Goal: Task Accomplishment & Management: Manage account settings

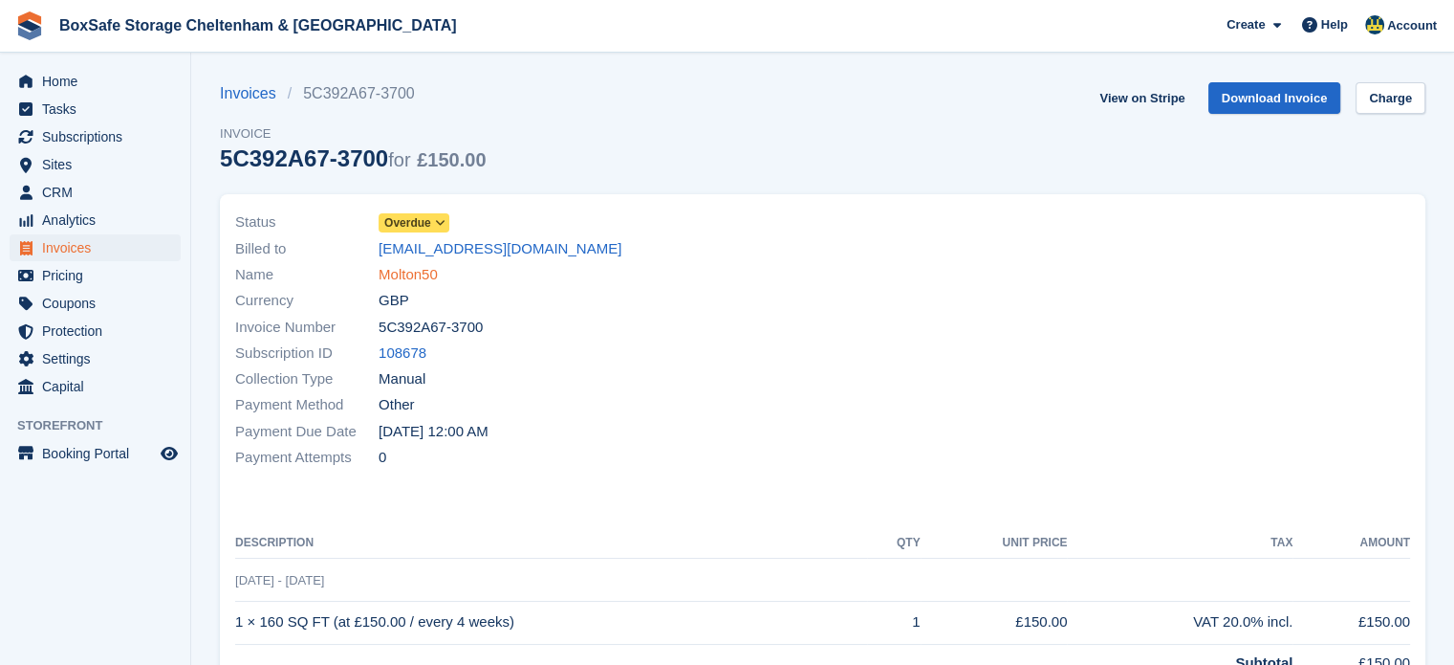
click at [425, 270] on link "Molton50" at bounding box center [408, 275] width 59 height 22
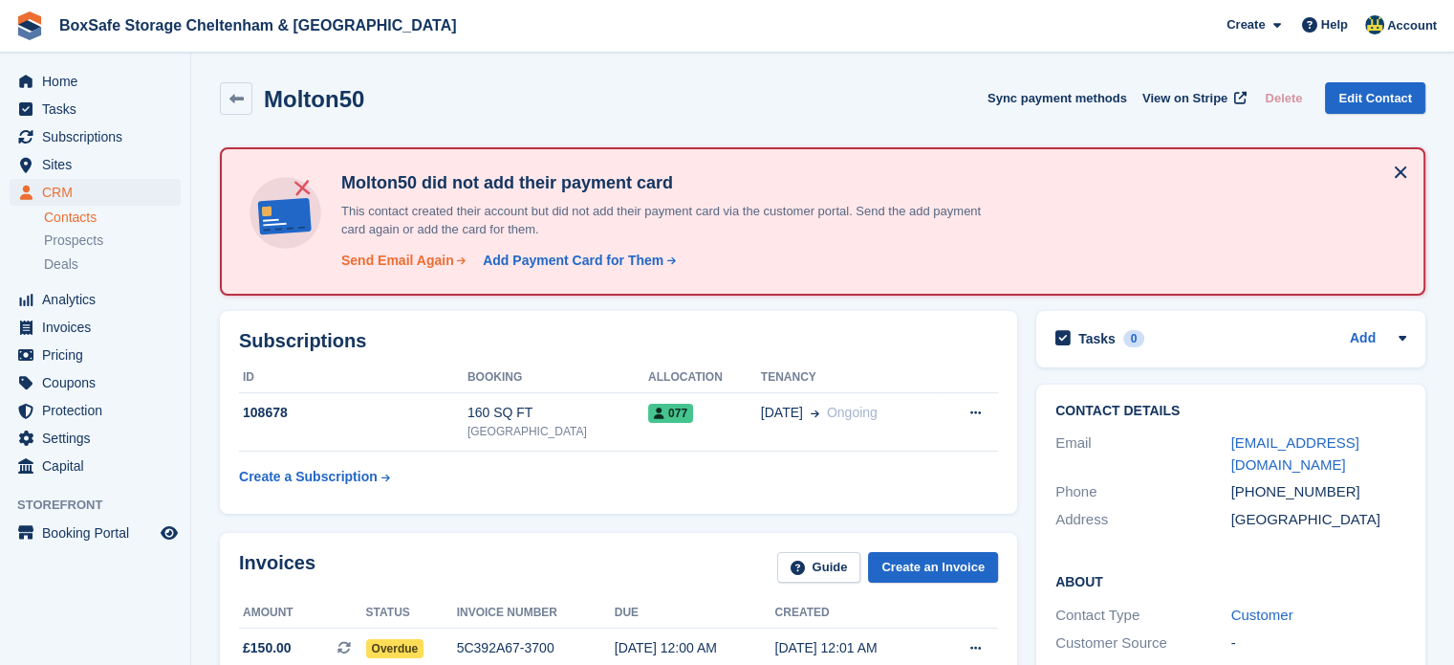
click at [385, 259] on div "Send Email Again" at bounding box center [397, 261] width 113 height 20
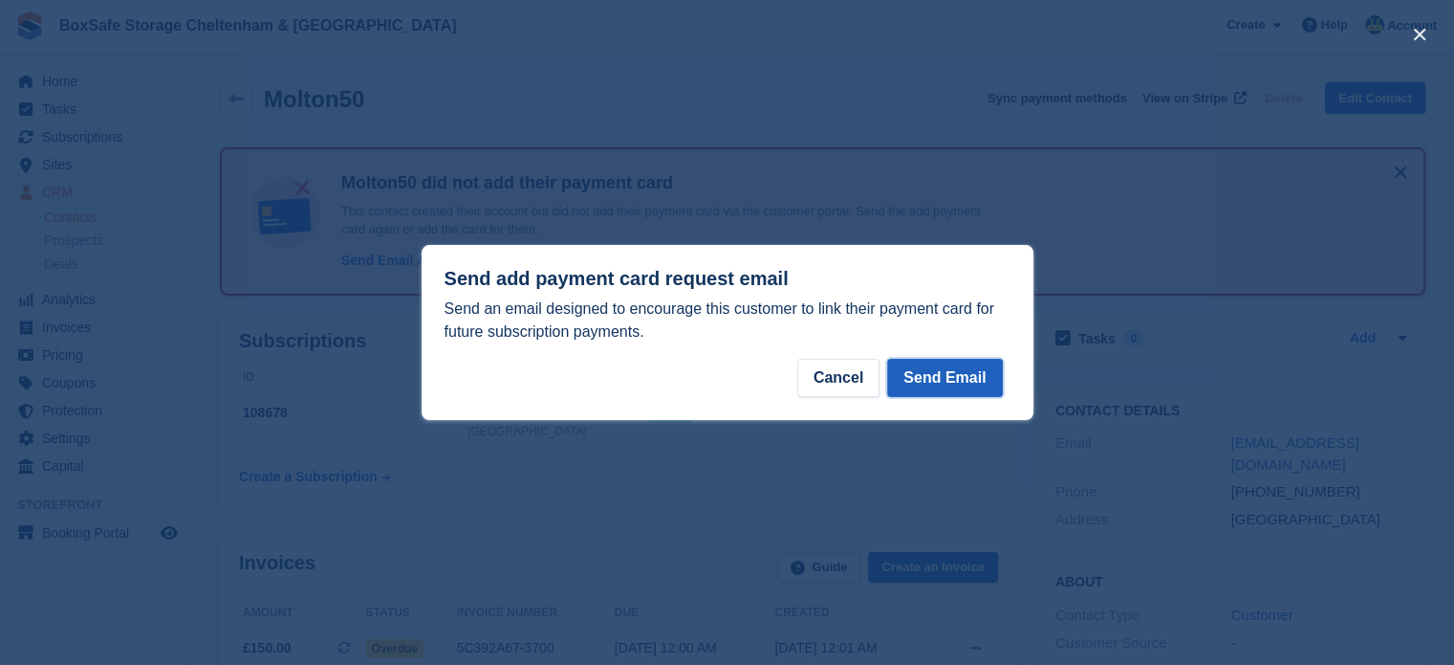
click at [961, 373] on button "Send Email" at bounding box center [944, 378] width 115 height 38
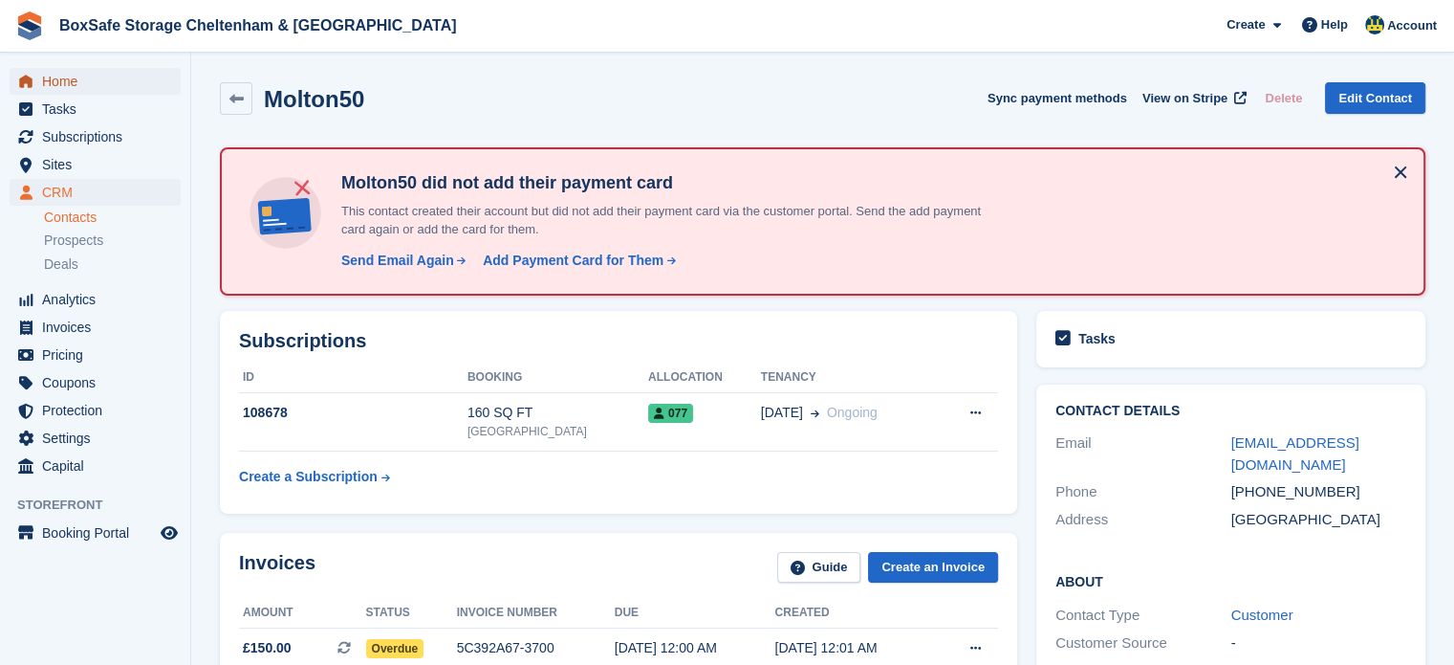
click at [76, 72] on span "Home" at bounding box center [99, 81] width 115 height 27
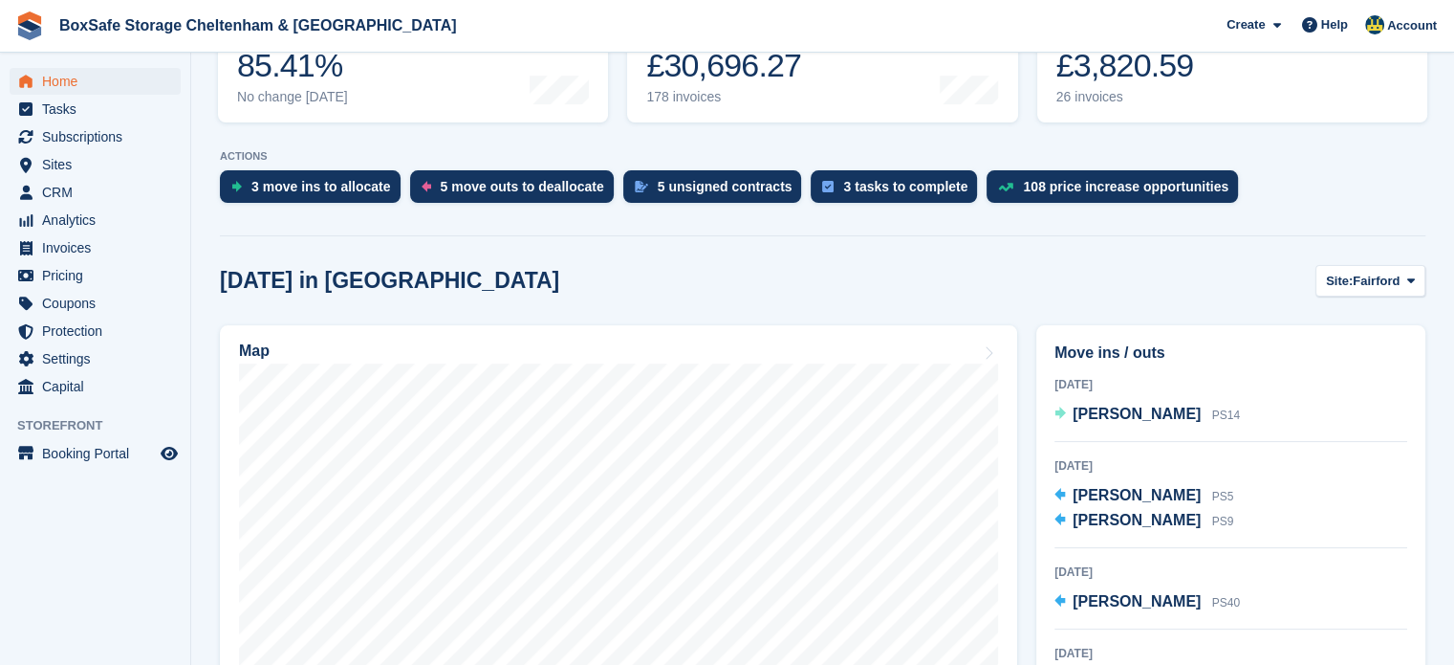
scroll to position [306, 0]
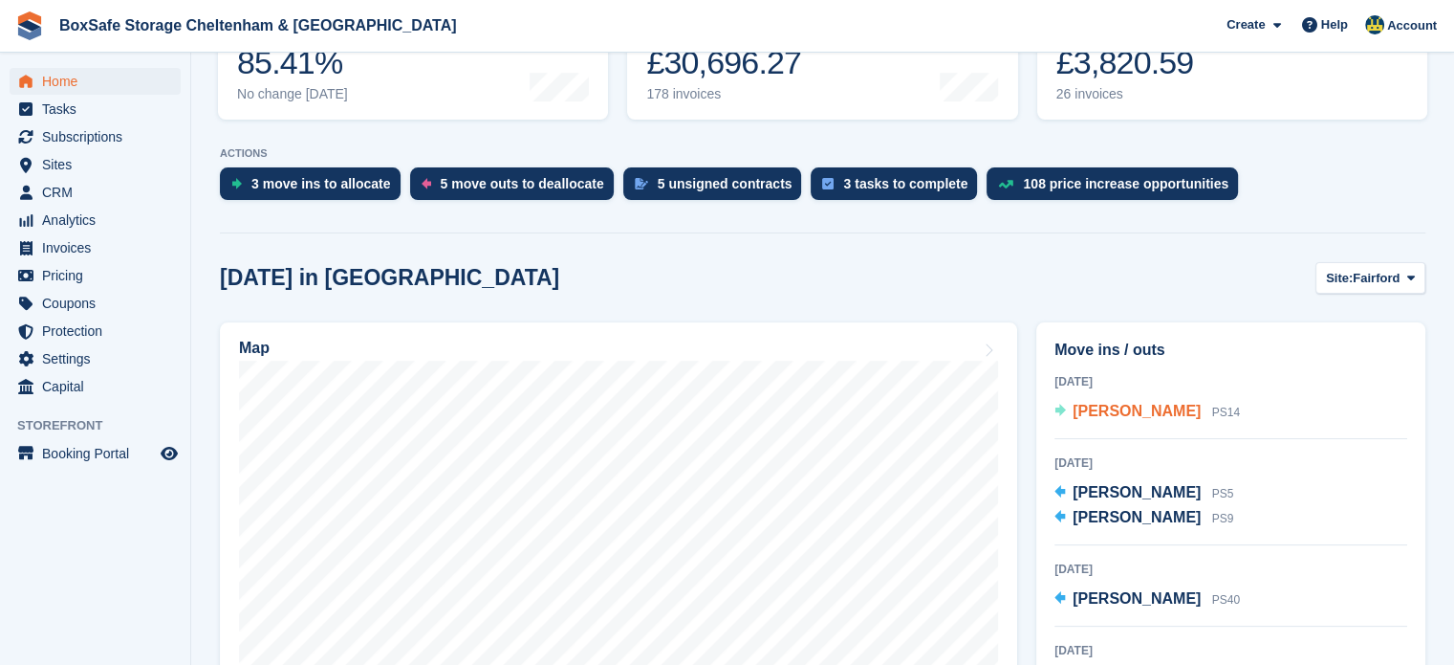
click at [1112, 412] on span "Eddie Nellist" at bounding box center [1137, 411] width 128 height 16
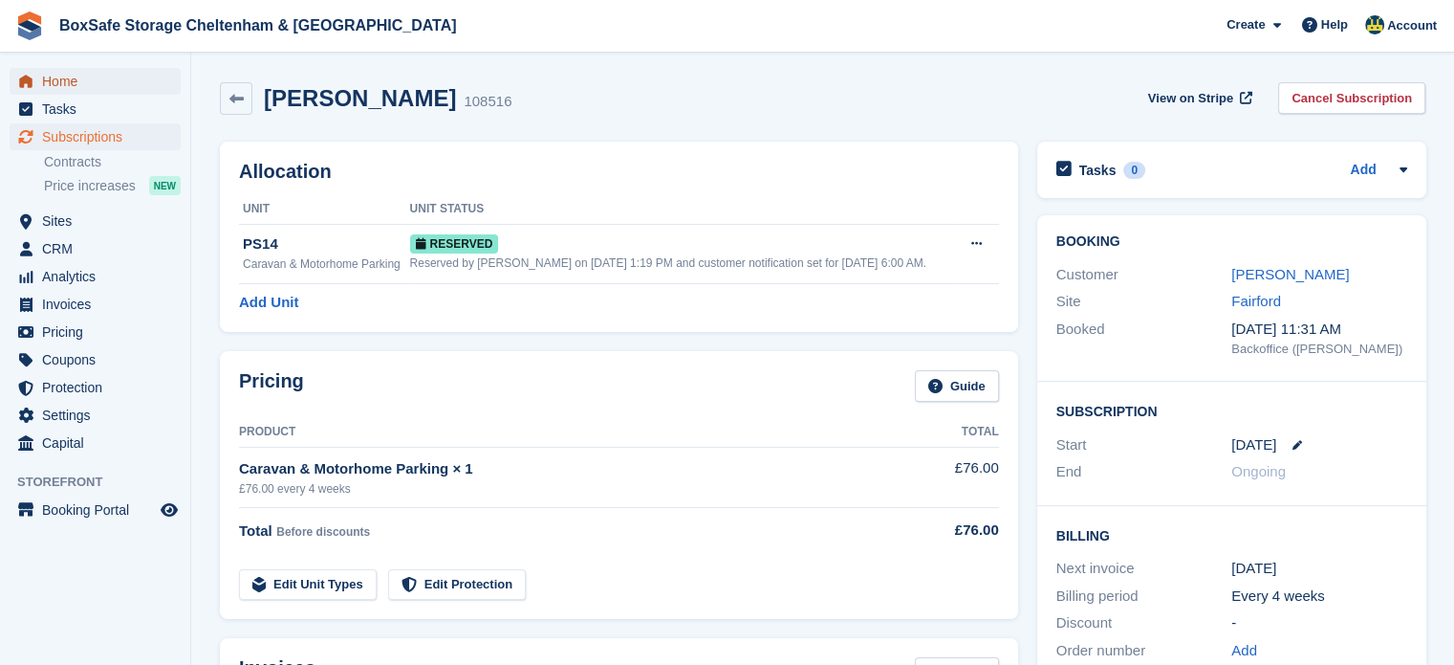
click at [106, 72] on span "Home" at bounding box center [99, 81] width 115 height 27
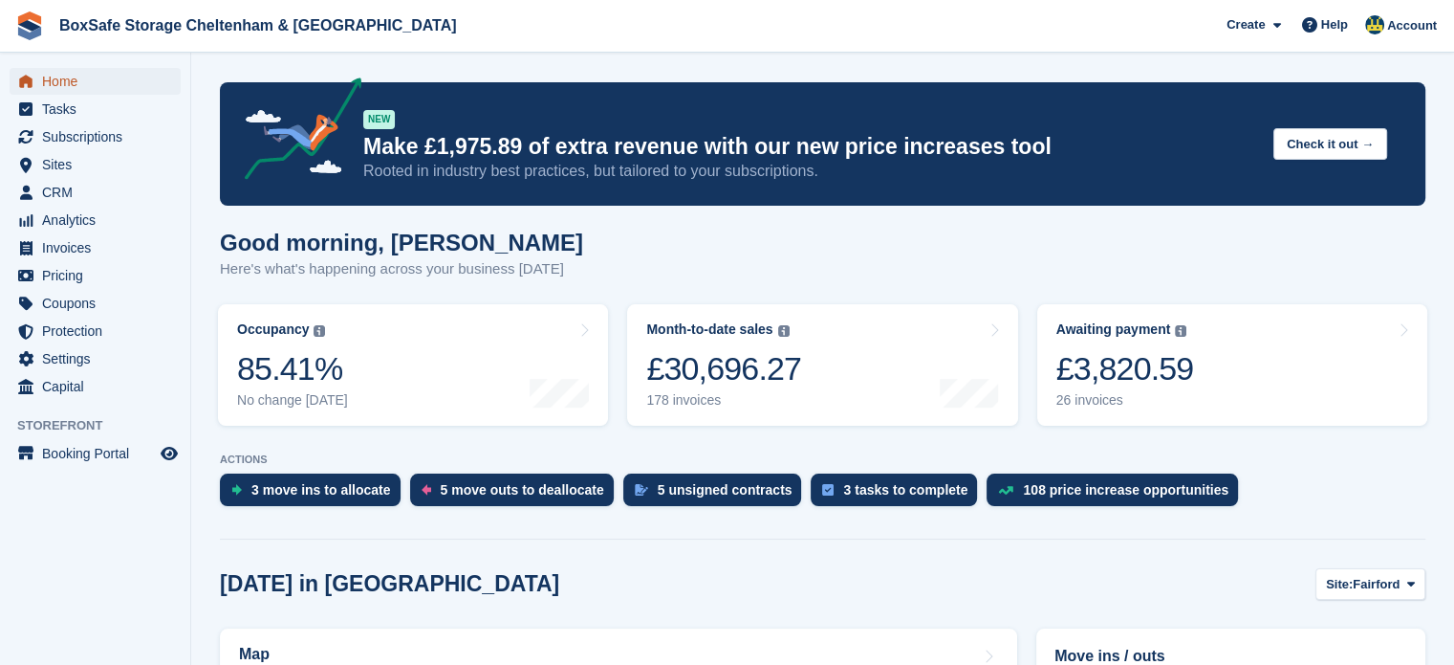
click at [94, 79] on span "Home" at bounding box center [99, 81] width 115 height 27
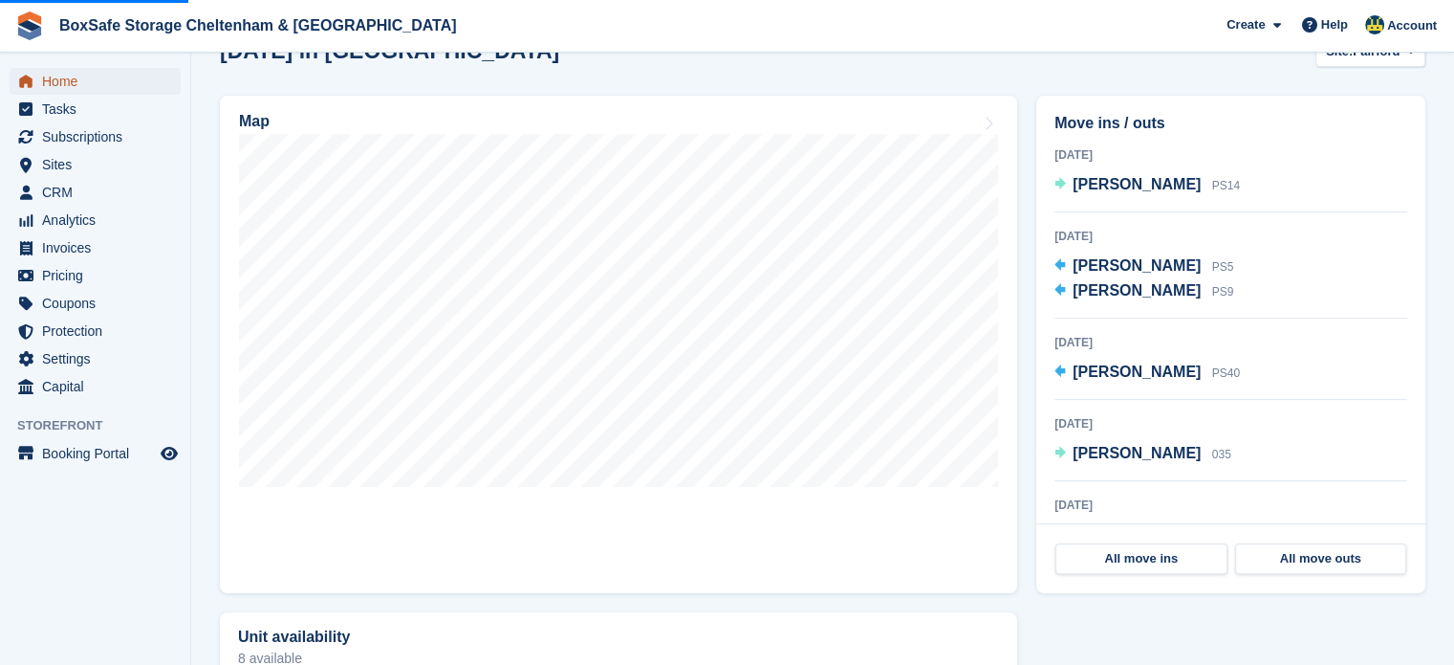
scroll to position [547, 0]
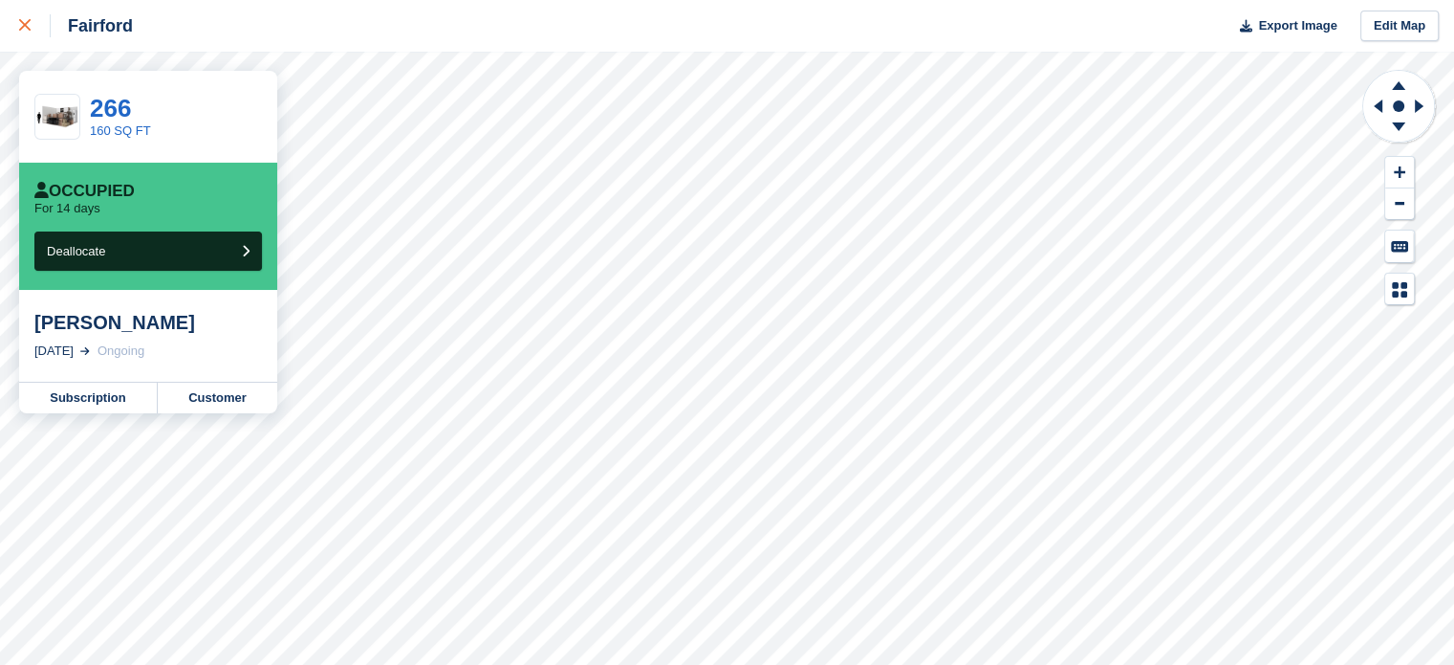
click at [27, 33] on div at bounding box center [35, 25] width 32 height 23
